Goal: Register for event/course

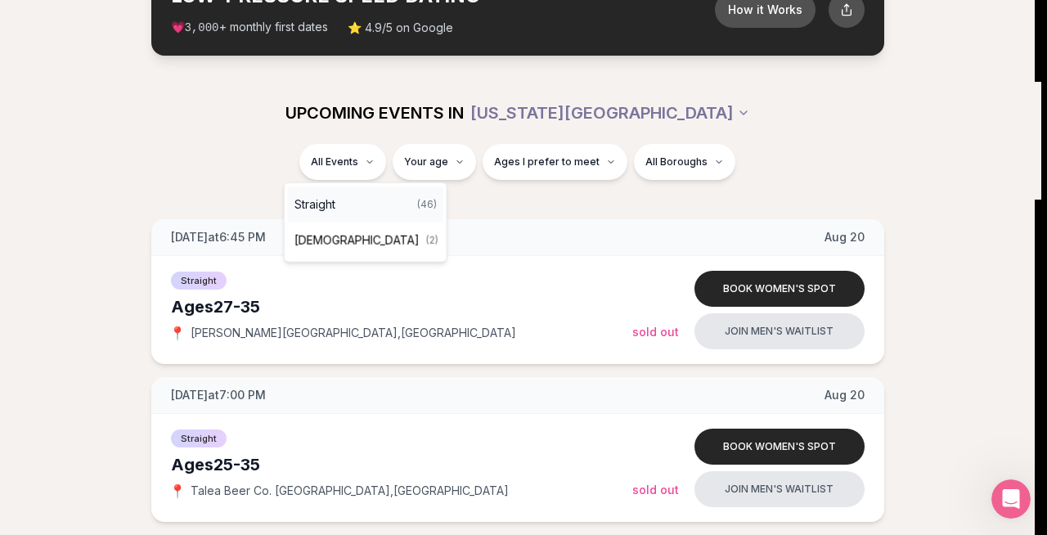
click at [365, 197] on div "Straight ( 46 )" at bounding box center [365, 204] width 155 height 36
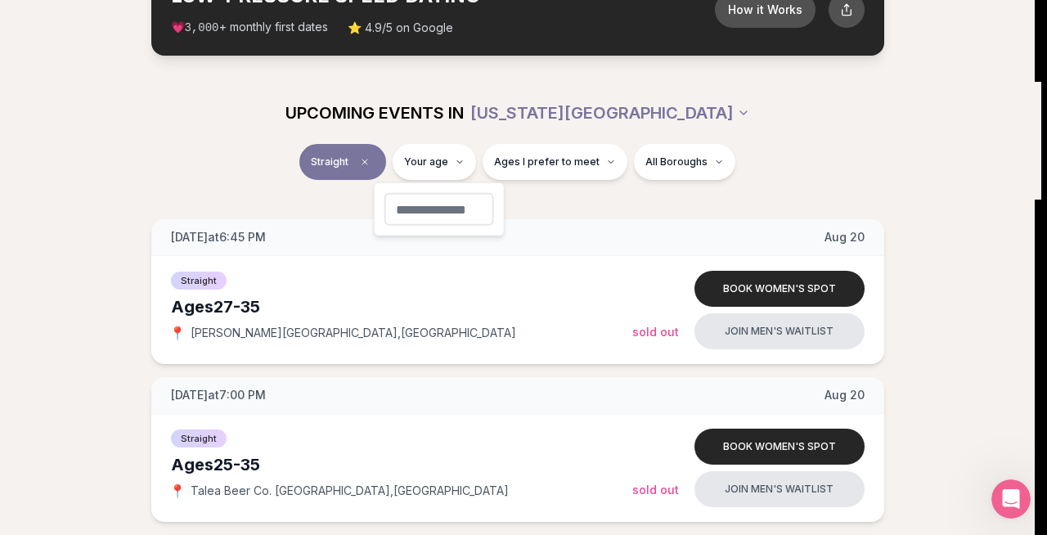
type input "**"
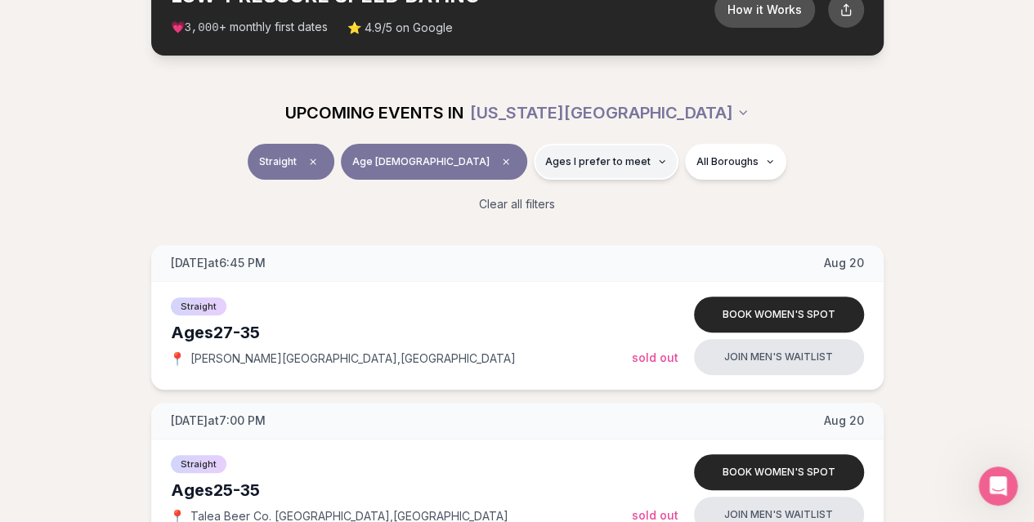
click at [576, 165] on span "Ages I prefer to meet" at bounding box center [597, 161] width 105 height 13
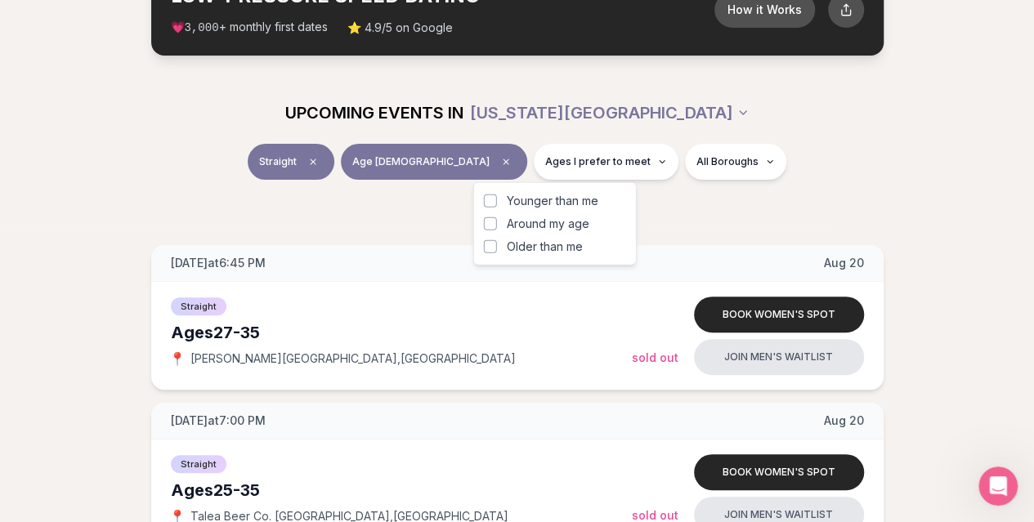
click at [674, 202] on div "Clear all filters" at bounding box center [518, 204] width 916 height 36
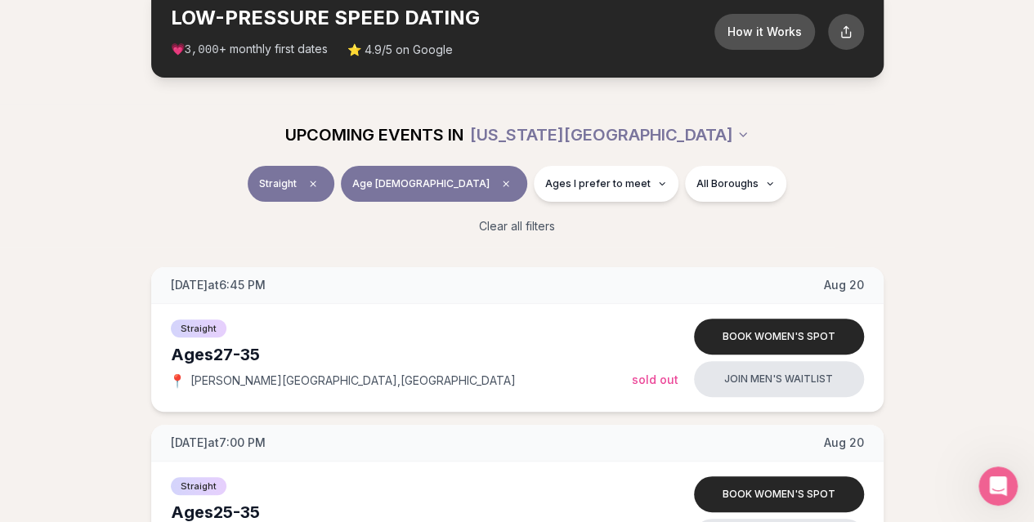
scroll to position [0, 7]
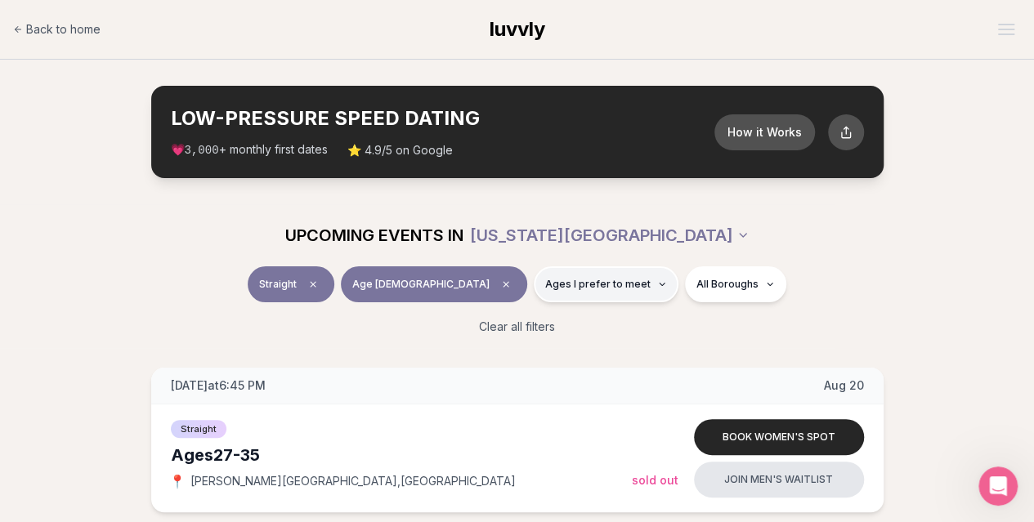
click at [583, 284] on span "Ages I prefer to meet" at bounding box center [597, 284] width 105 height 13
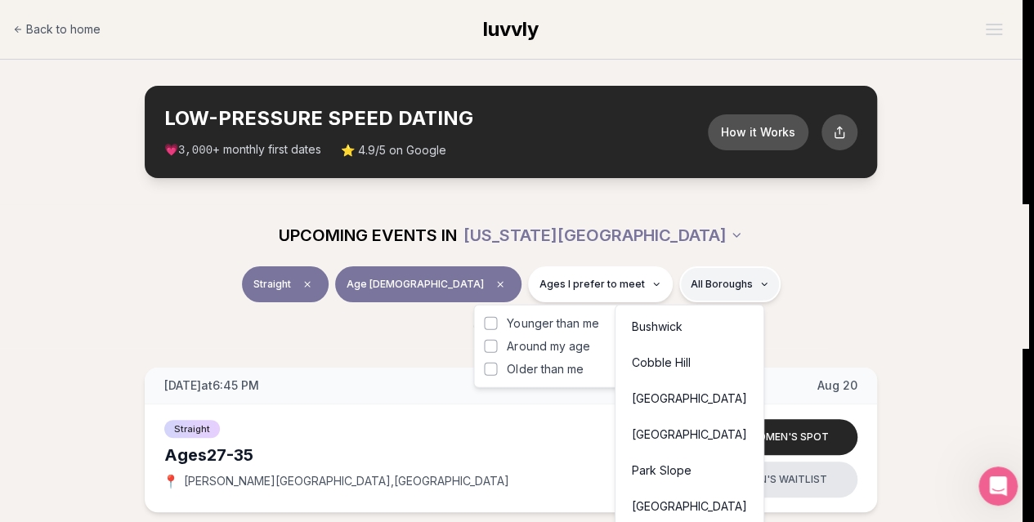
scroll to position [0, 0]
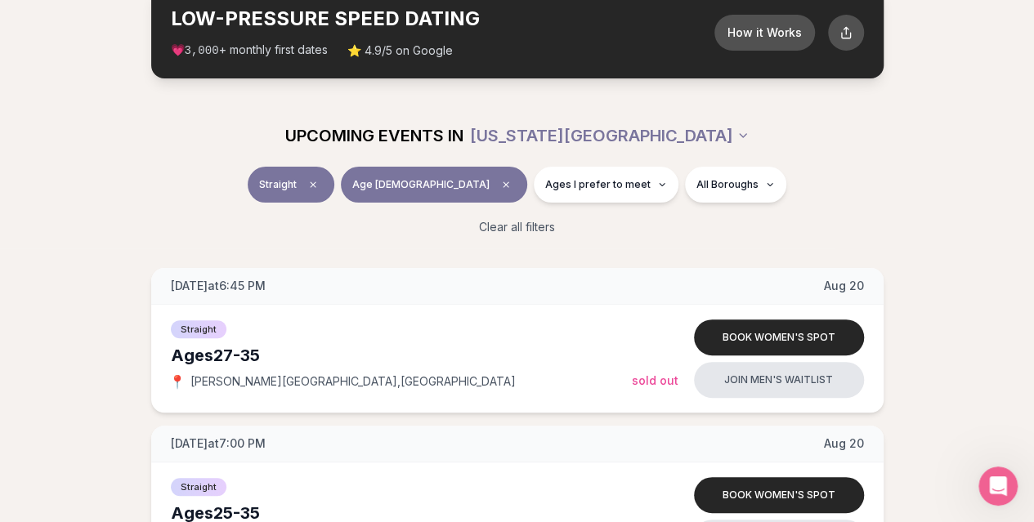
scroll to position [0, 7]
